Goal: Find specific page/section: Find specific page/section

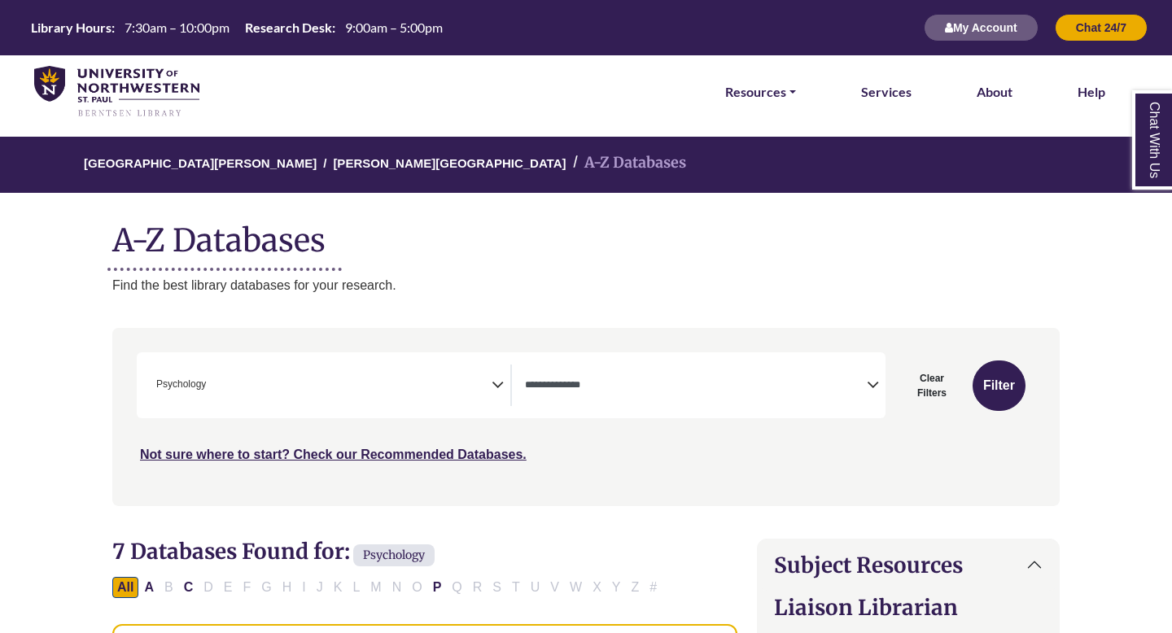
select select "Database Types Filter"
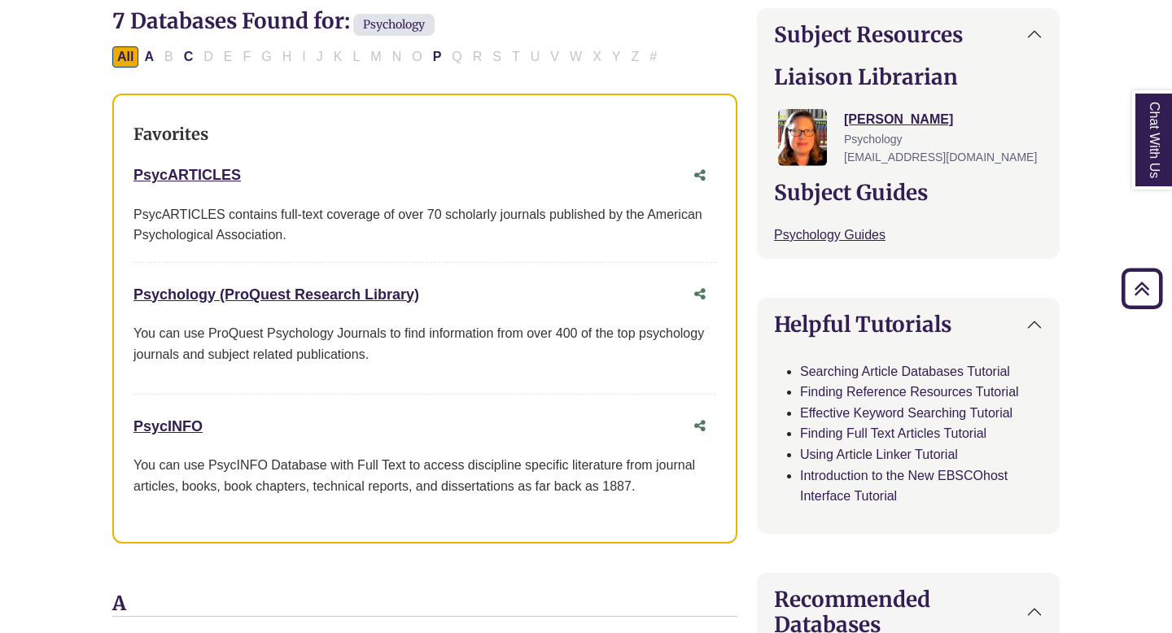
scroll to position [535, 0]
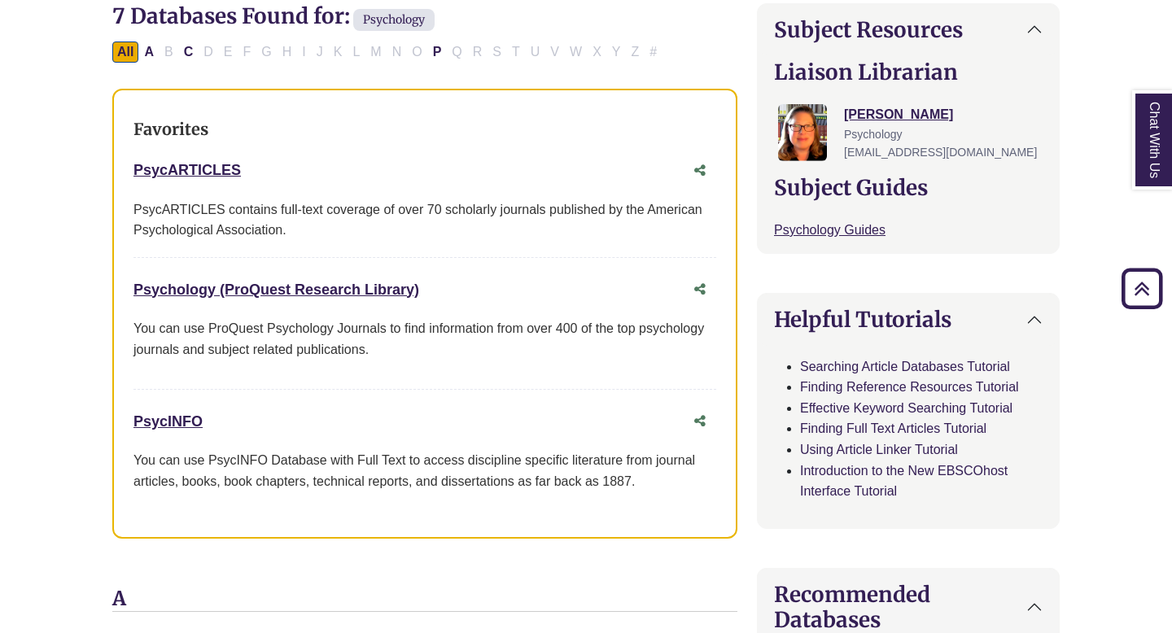
click at [202, 180] on div "PsycARTICLES This link opens in a new window" at bounding box center [408, 171] width 550 height 24
click at [181, 167] on link "PsycARTICLES This link opens in a new window" at bounding box center [186, 170] width 107 height 16
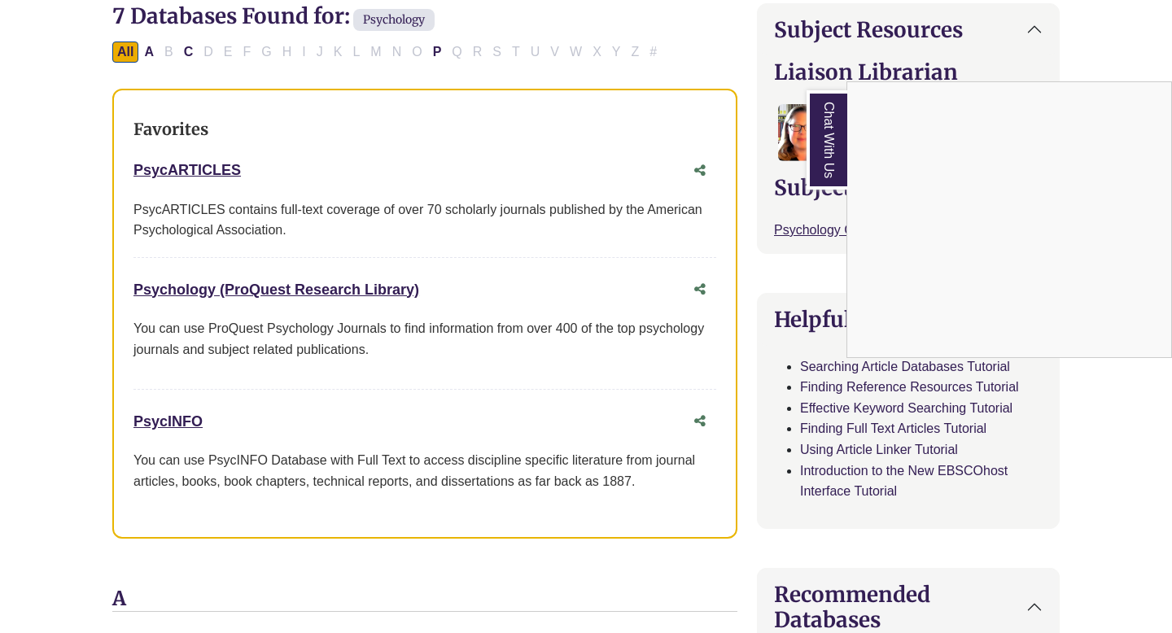
click at [207, 159] on div "Chat With Us" at bounding box center [586, 316] width 1172 height 633
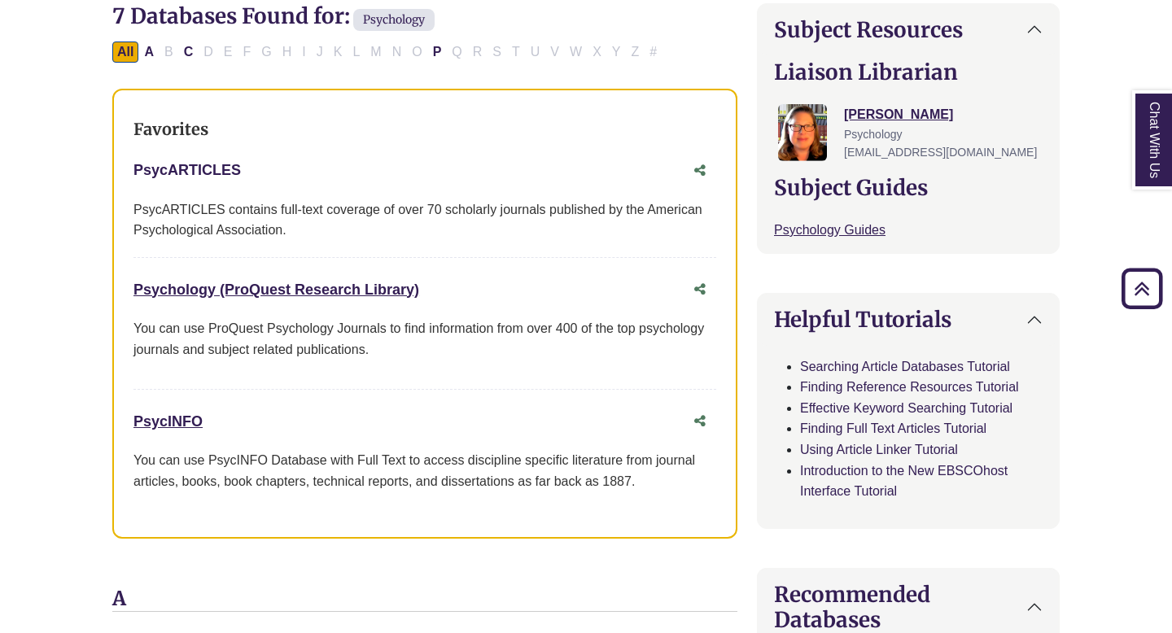
click at [207, 164] on link "PsycARTICLES This link opens in a new window" at bounding box center [186, 170] width 107 height 16
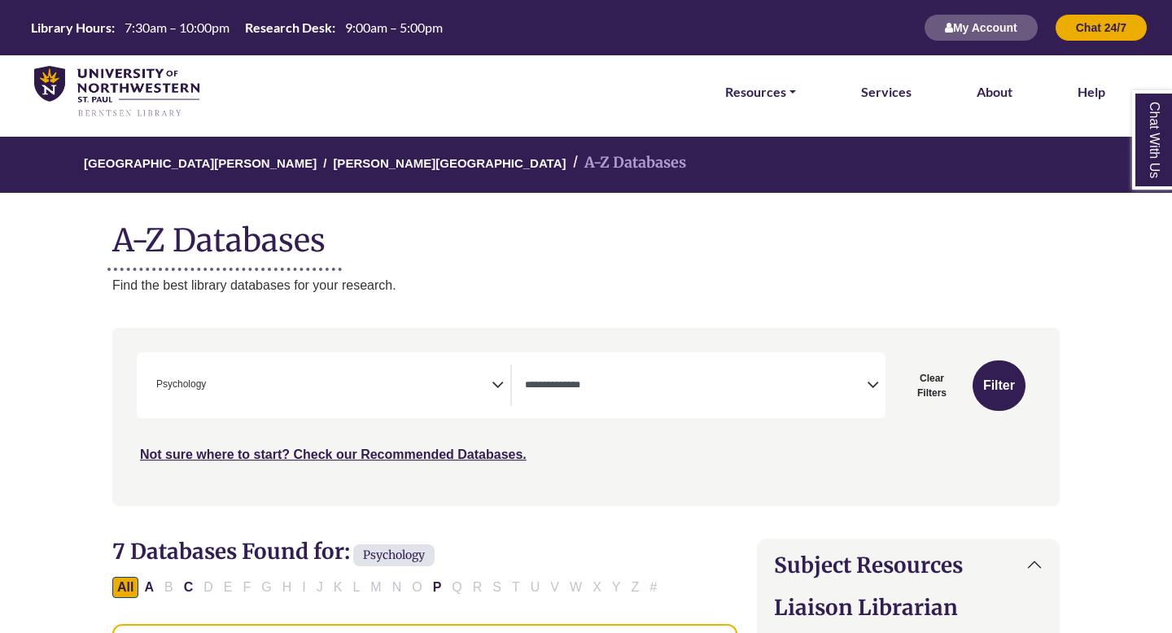
select select "Database Types Filter"
